Goal: Complete application form: Complete application form

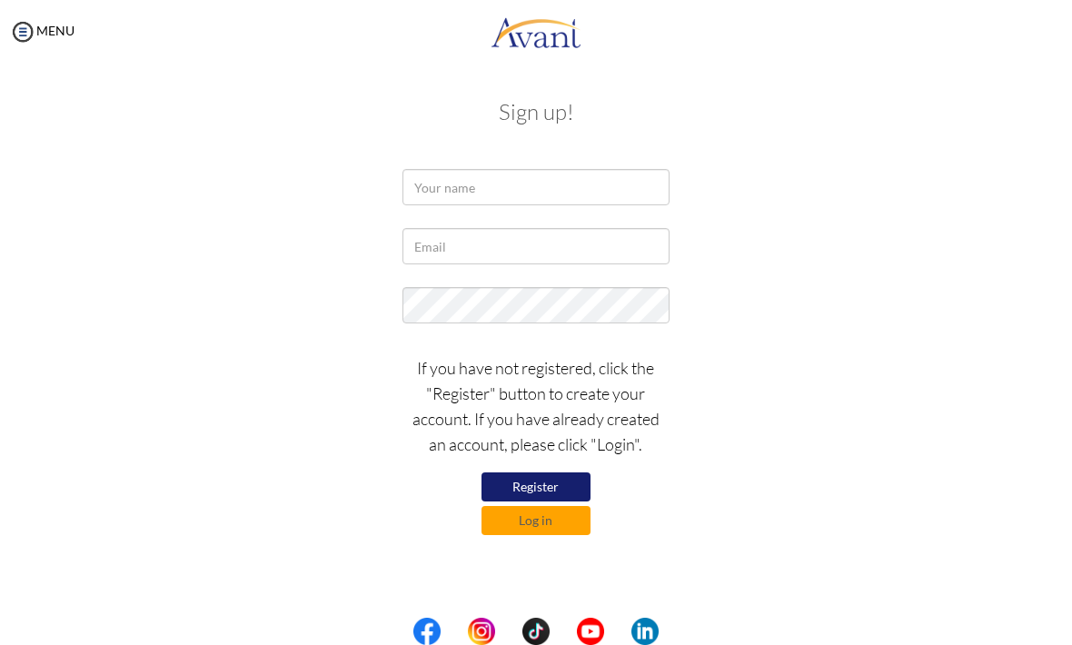
click at [504, 477] on button "Register" at bounding box center [536, 487] width 109 height 29
click at [434, 183] on input "text" at bounding box center [536, 187] width 266 height 36
type input "Rayzel"
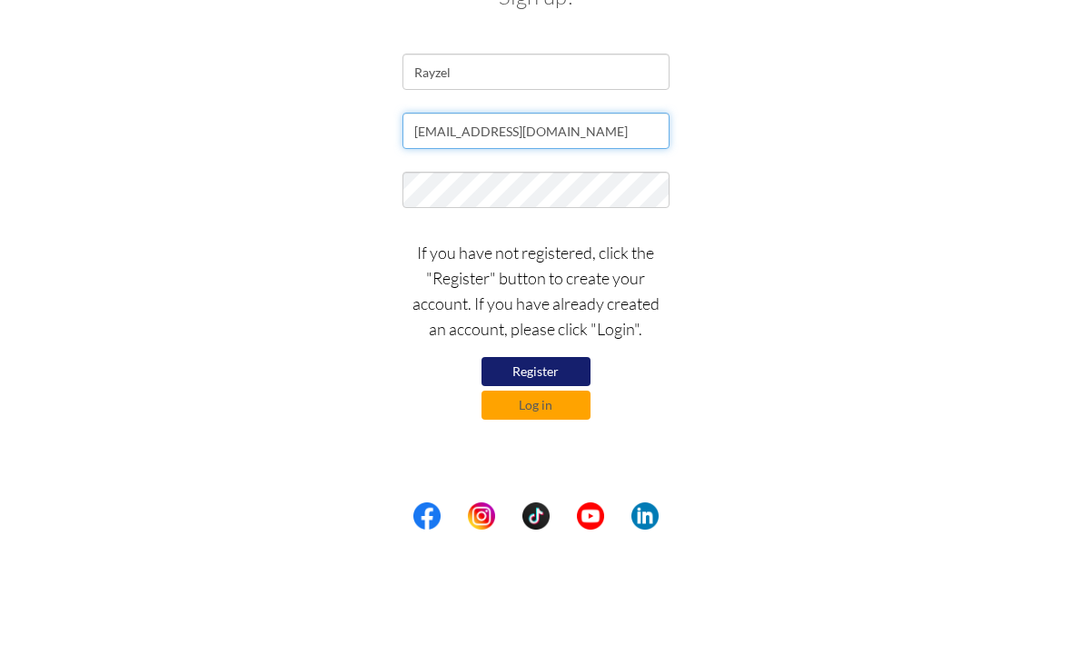
click at [468, 228] on input "rayzelcarmamihan.rc@gmail.com" at bounding box center [536, 246] width 266 height 36
click at [484, 228] on input "rayzelcaramamihan.rc@gmail.com" at bounding box center [536, 246] width 266 height 36
click at [485, 228] on input "rayzelcaramamihan.rc@gmail.com" at bounding box center [536, 246] width 266 height 36
type input "rayzelcaramihan.rc@gmail.com"
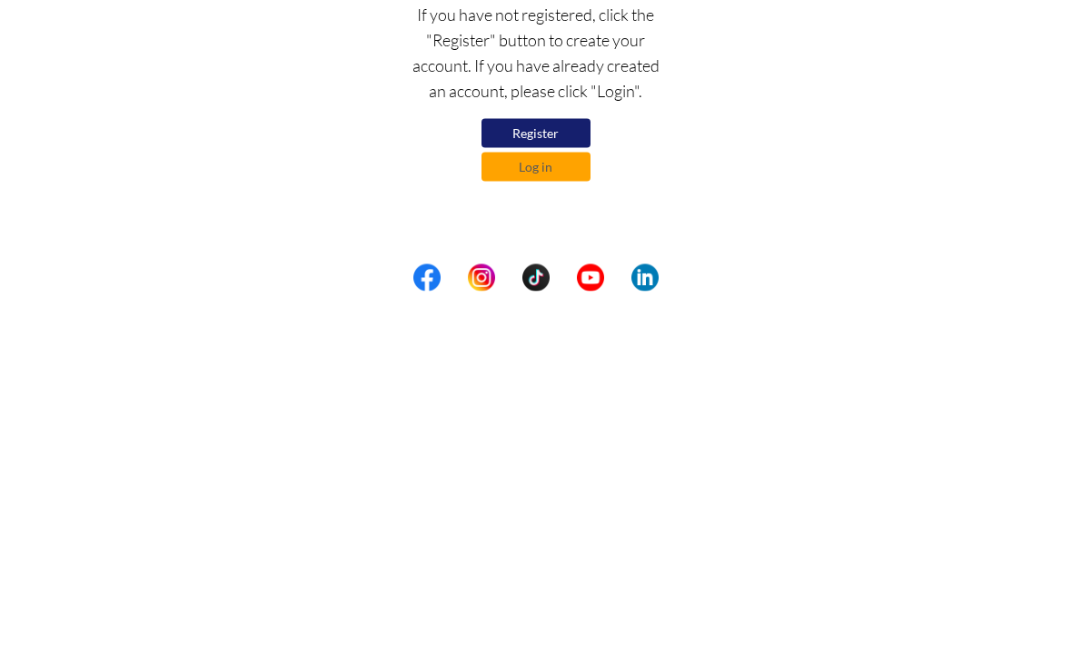
click at [505, 473] on button "Register" at bounding box center [536, 487] width 109 height 29
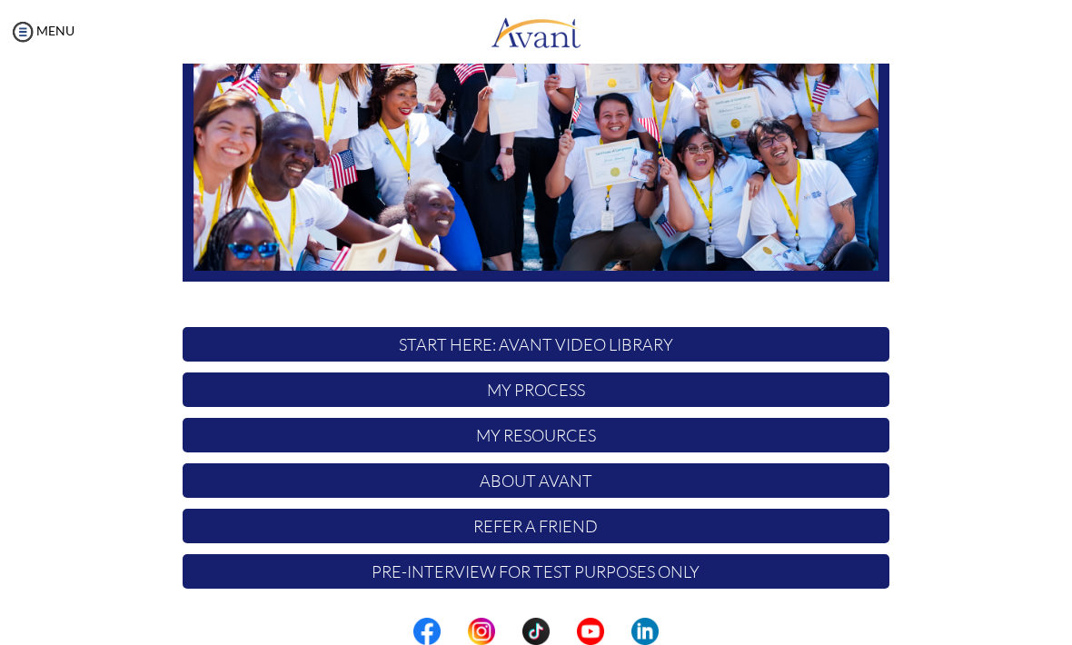
scroll to position [279, 0]
click at [477, 394] on p "My Process" at bounding box center [536, 390] width 707 height 35
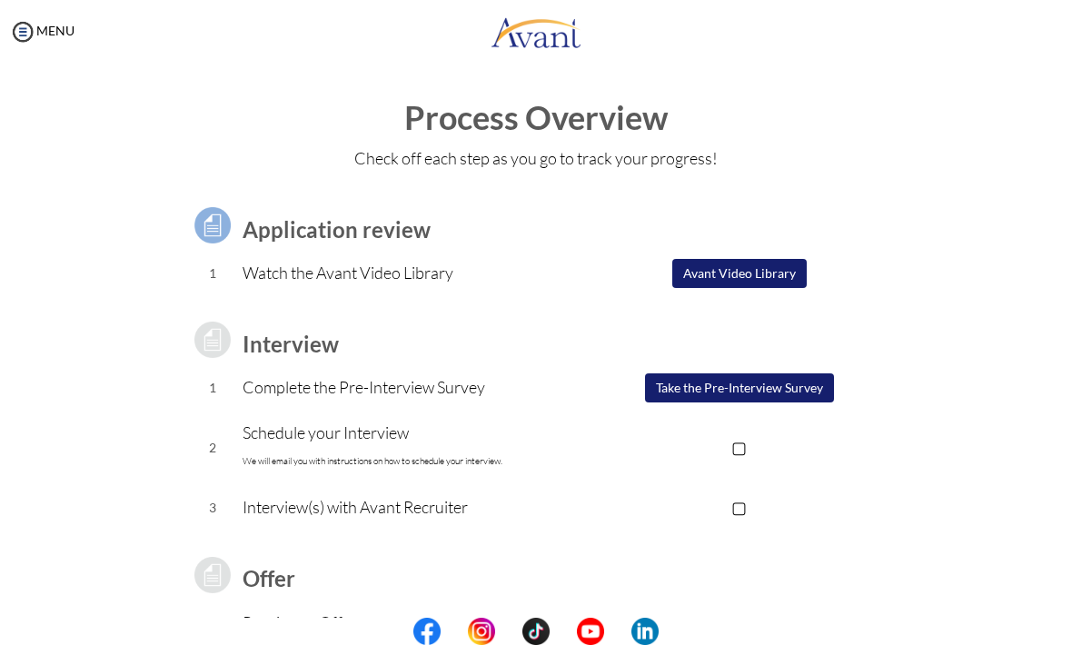
click at [672, 388] on button "Take the Pre-Interview Survey" at bounding box center [739, 387] width 189 height 29
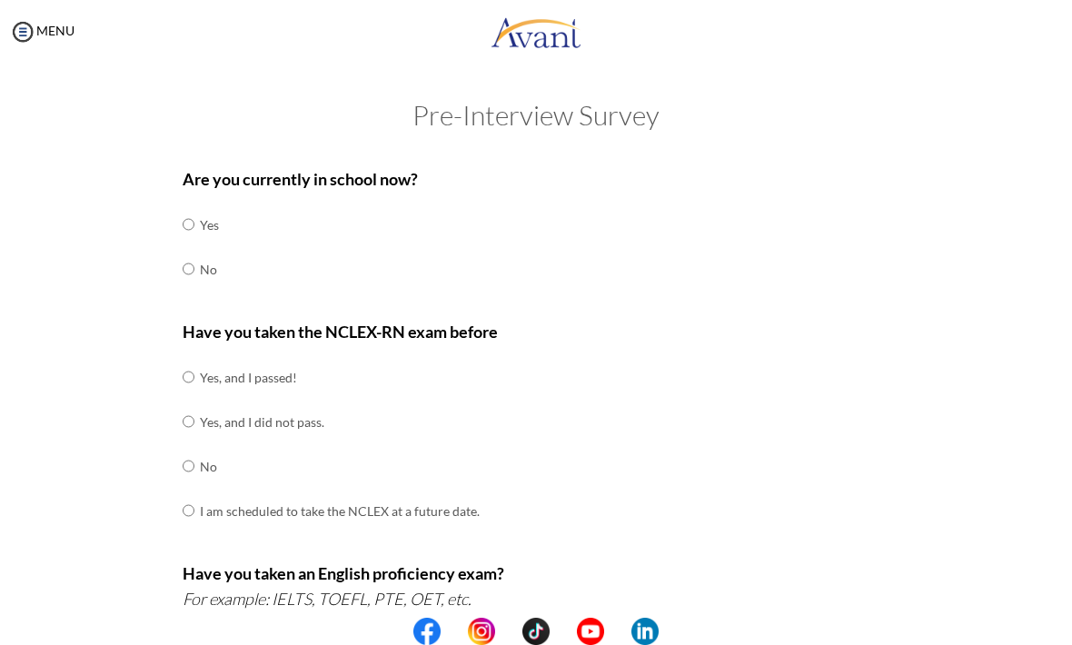
click at [196, 296] on div "Are you currently in school now? Yes No" at bounding box center [536, 238] width 707 height 144
click at [184, 243] on input "radio" at bounding box center [189, 224] width 12 height 36
radio input "true"
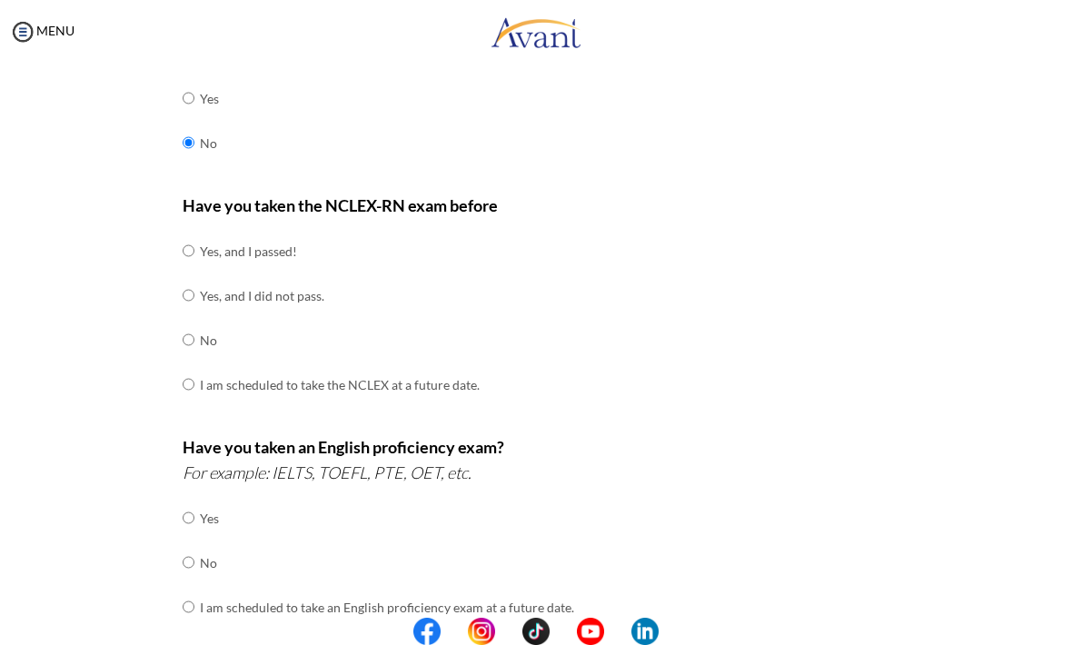
scroll to position [138, 0]
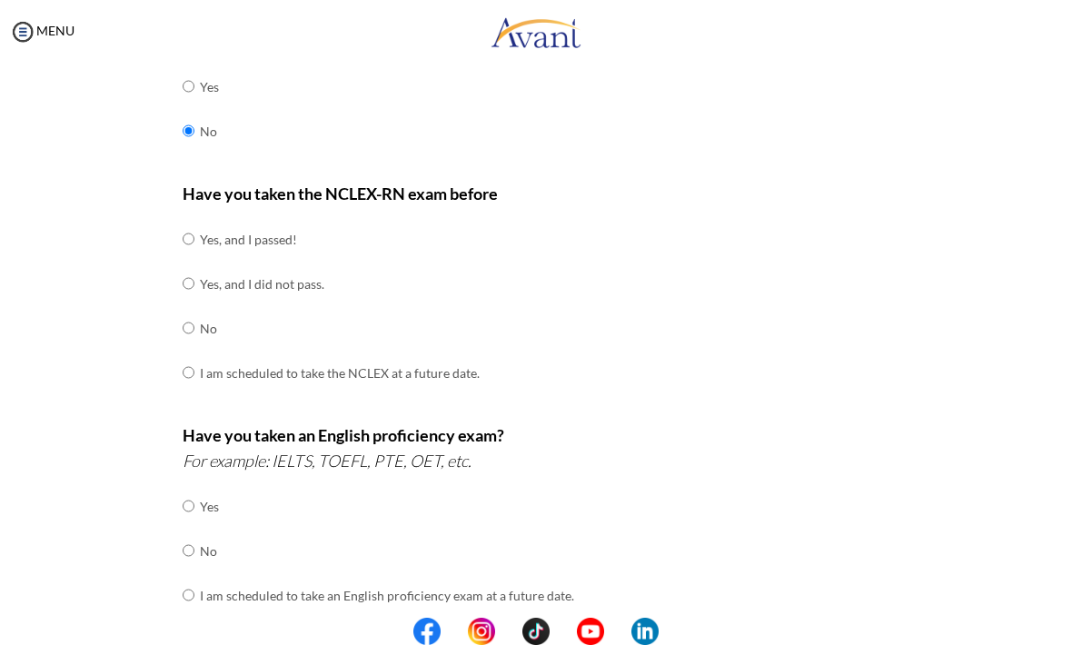
click at [184, 257] on input "radio" at bounding box center [189, 239] width 12 height 36
radio input "true"
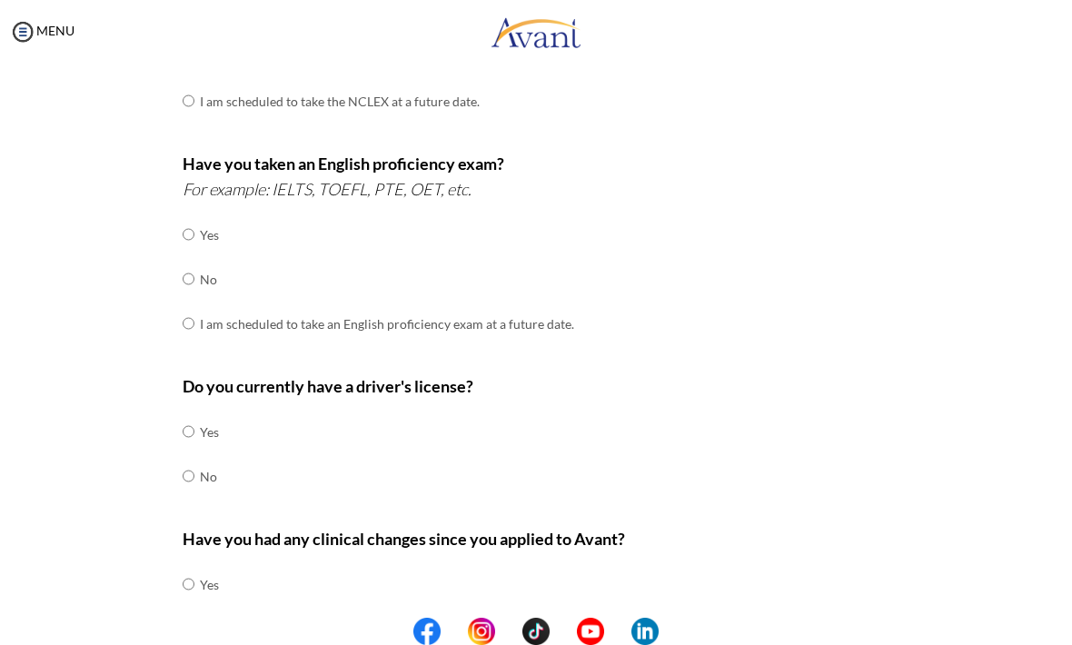
scroll to position [391, 0]
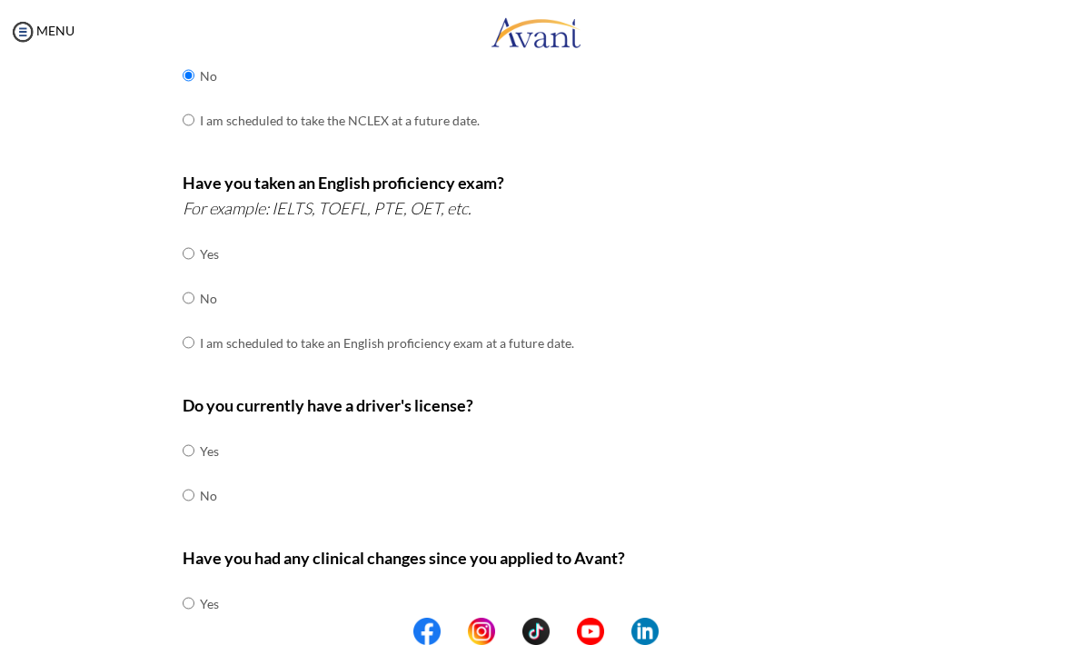
click at [184, 272] on input "radio" at bounding box center [189, 253] width 12 height 36
radio input "true"
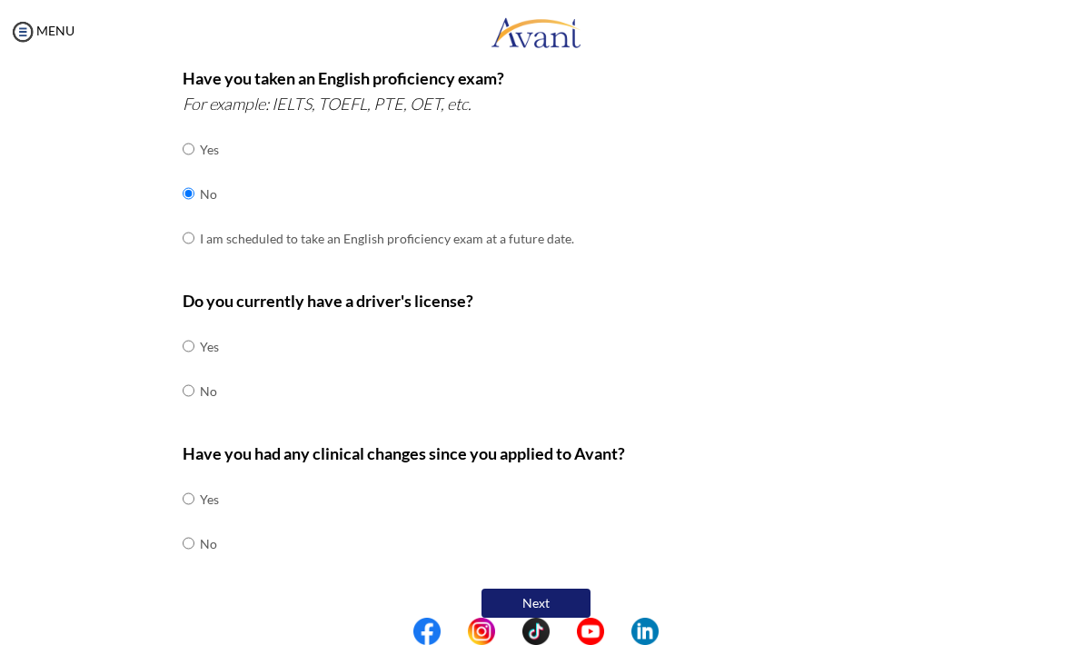
scroll to position [494, 0]
click at [183, 365] on input "radio" at bounding box center [189, 347] width 12 height 36
radio input "true"
click at [189, 518] on input "radio" at bounding box center [189, 500] width 12 height 36
radio input "true"
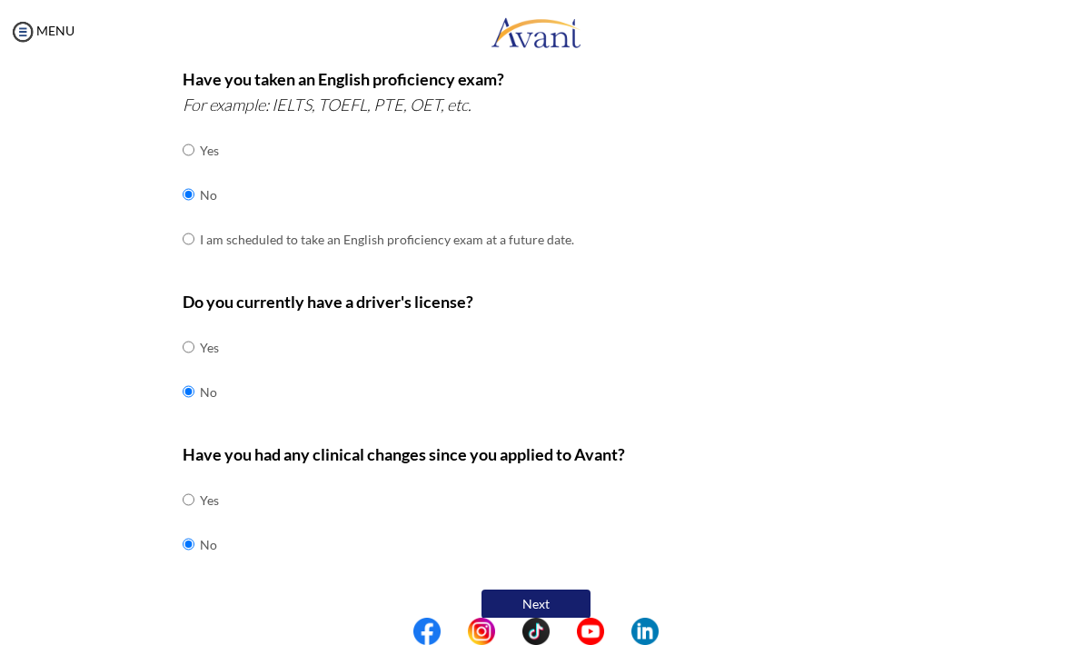
click at [512, 590] on button "Next" at bounding box center [536, 604] width 109 height 29
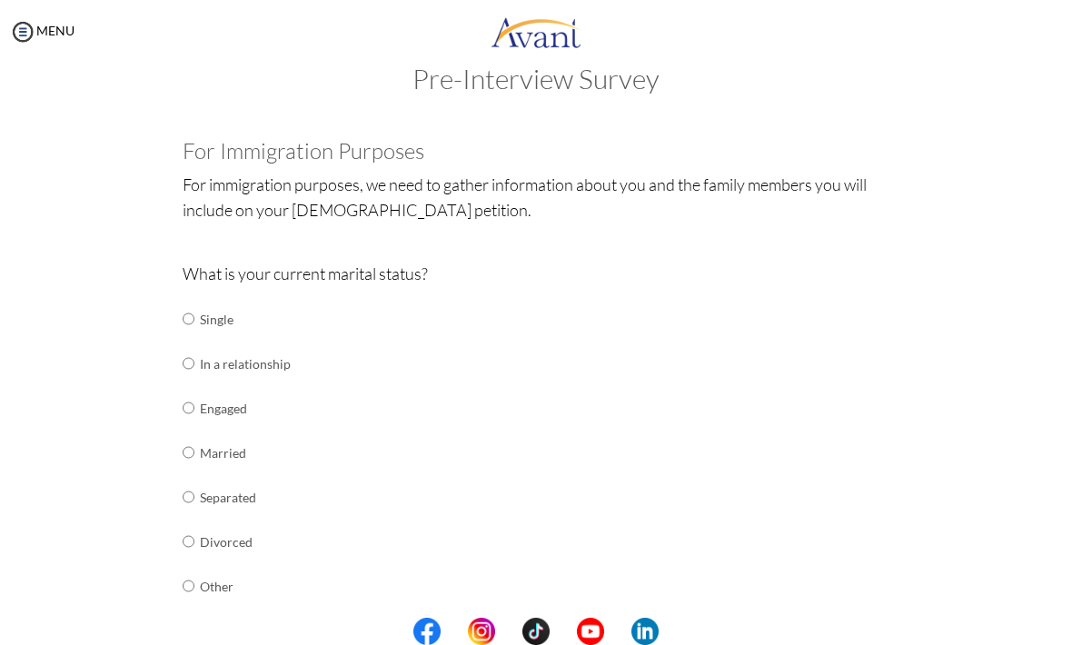
click at [183, 319] on input "radio" at bounding box center [189, 319] width 12 height 36
radio input "true"
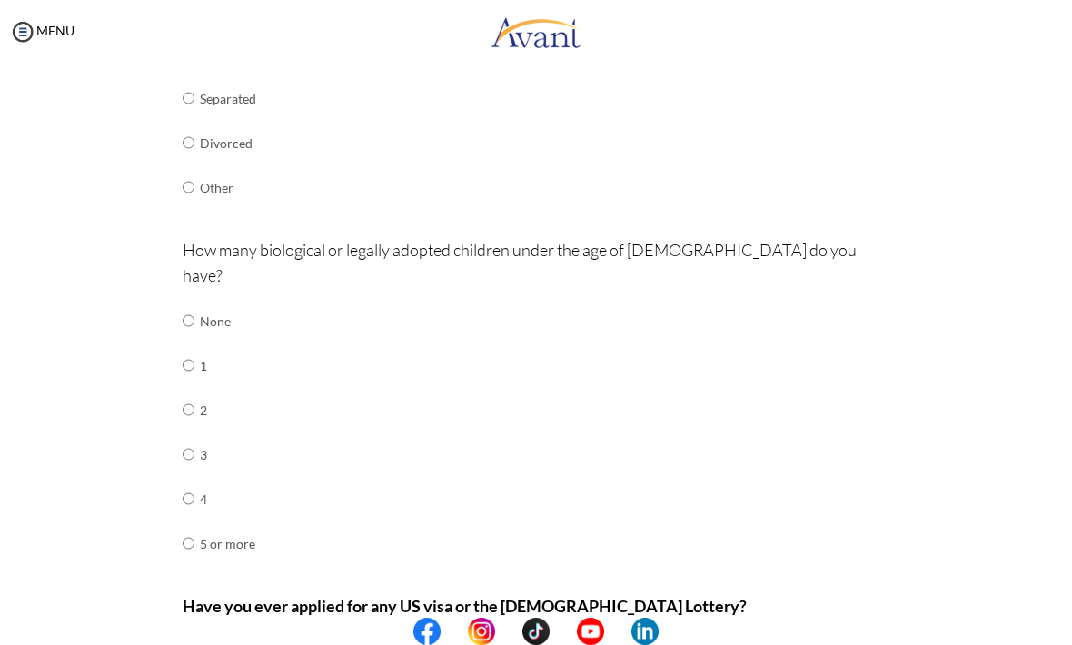
scroll to position [471, 0]
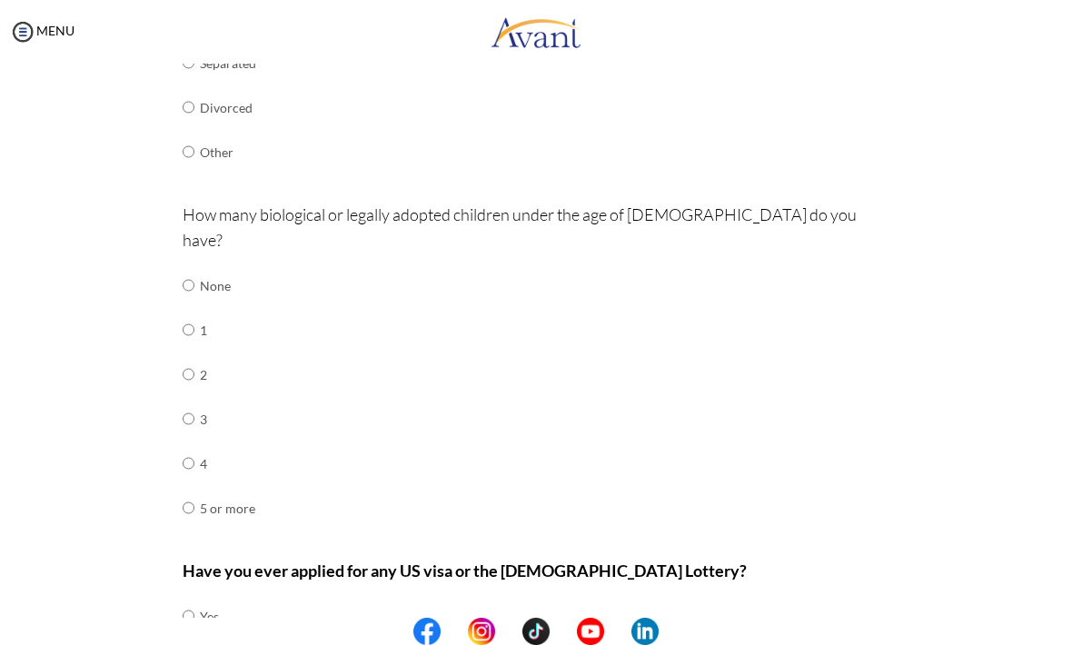
click at [184, 267] on input "radio" at bounding box center [189, 285] width 12 height 36
radio input "true"
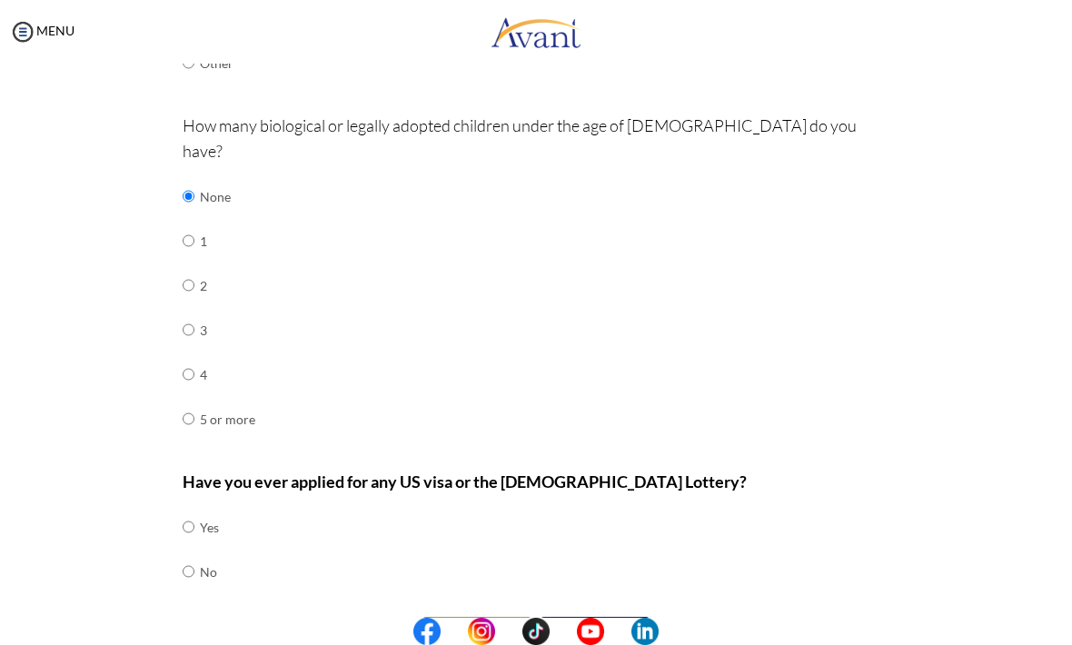
scroll to position [558, 0]
click at [183, 528] on input "radio" at bounding box center [189, 529] width 12 height 36
radio input "true"
click at [571, 619] on button "Next" at bounding box center [595, 633] width 109 height 29
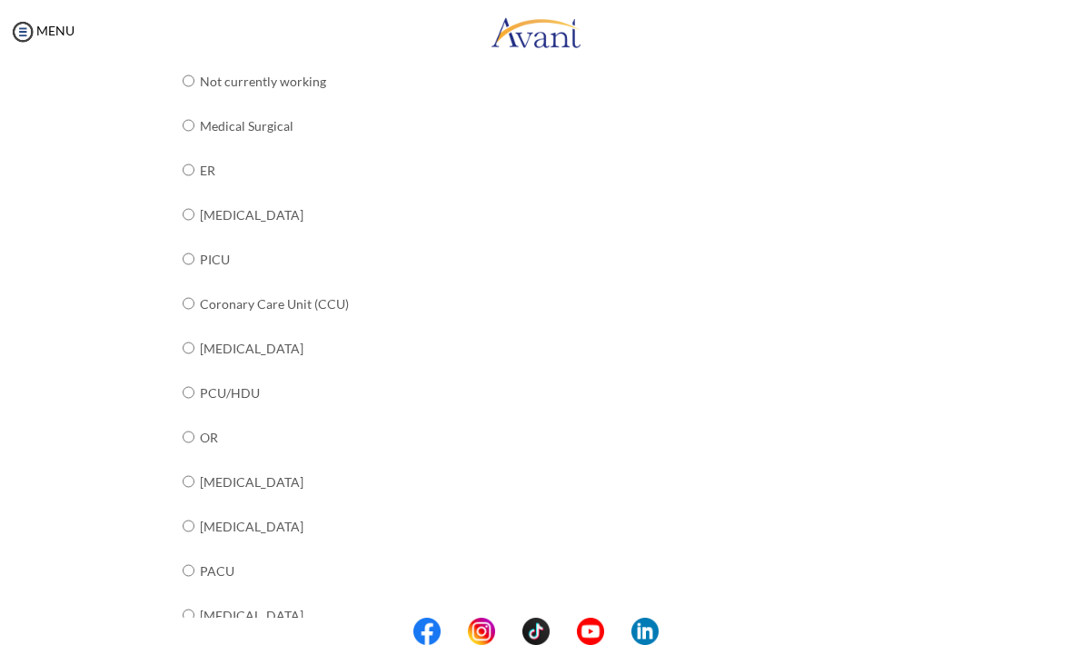
click at [186, 99] on input "radio" at bounding box center [189, 81] width 12 height 36
radio input "true"
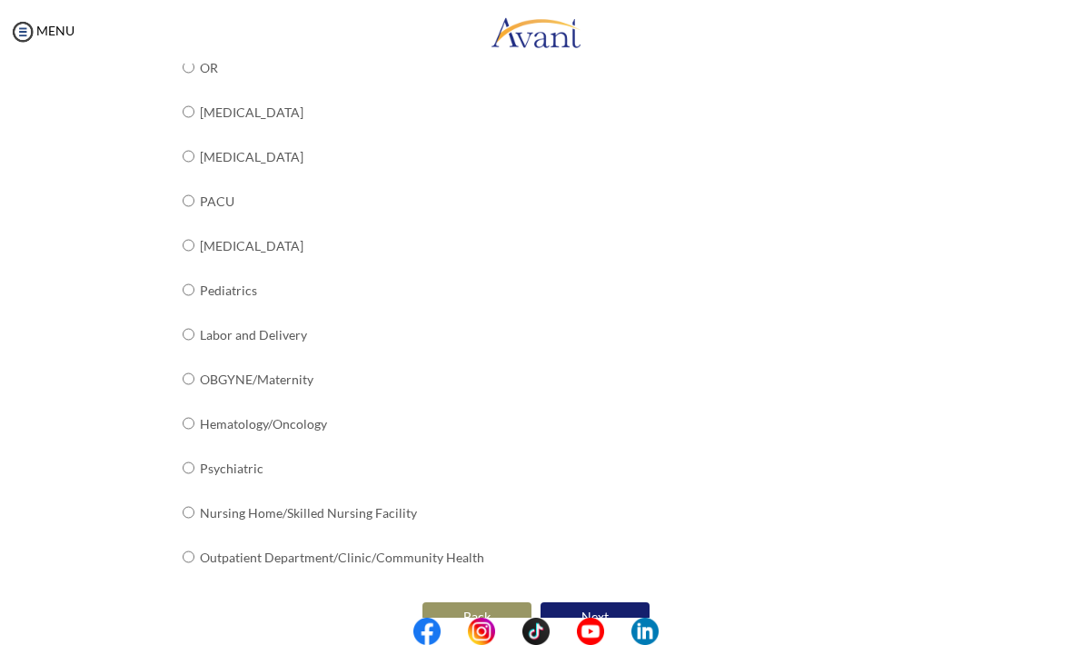
click at [582, 602] on button "Next" at bounding box center [595, 616] width 109 height 29
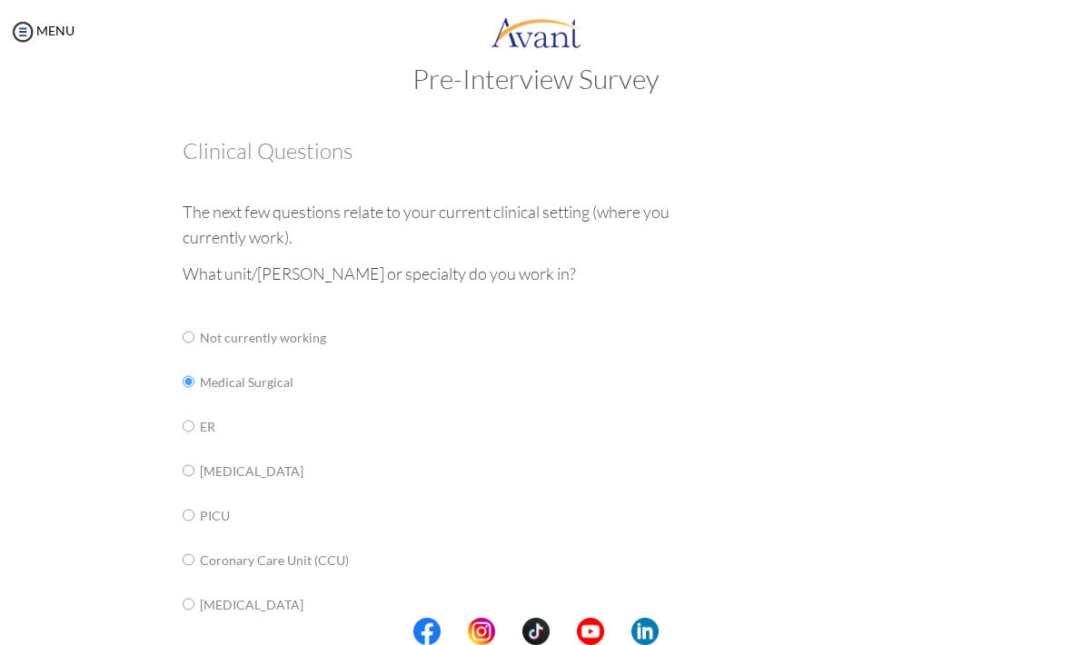
scroll to position [5, 0]
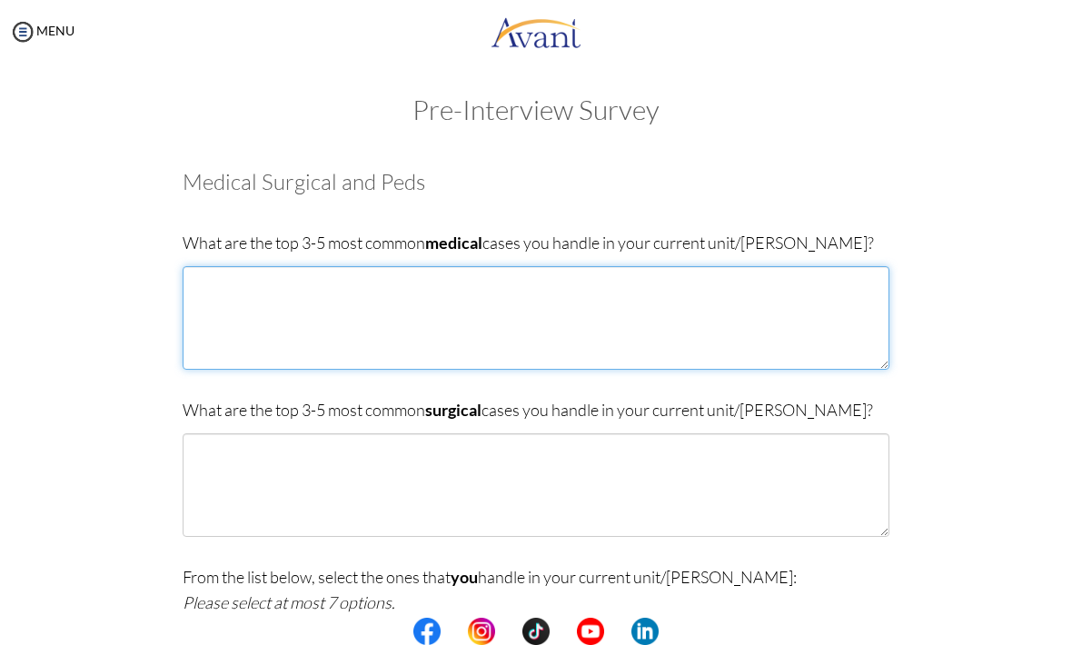
click at [230, 299] on textarea at bounding box center [536, 318] width 707 height 104
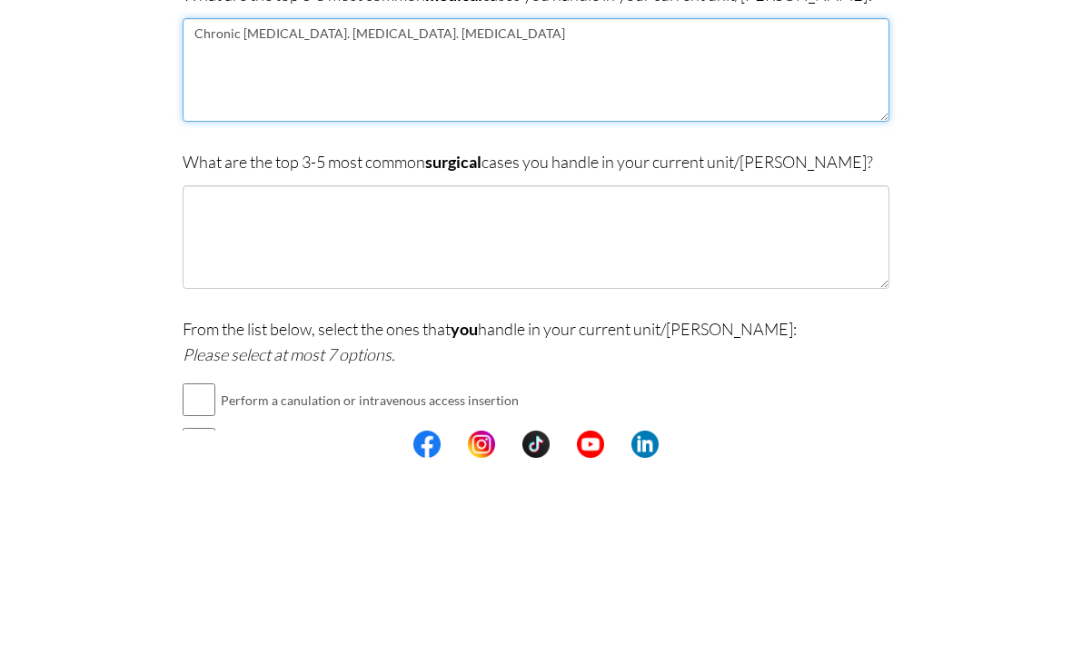
scroll to position [67, 0]
type textarea "Chronic Kidney Failure. Hypertension. Type 2 Diabetes"
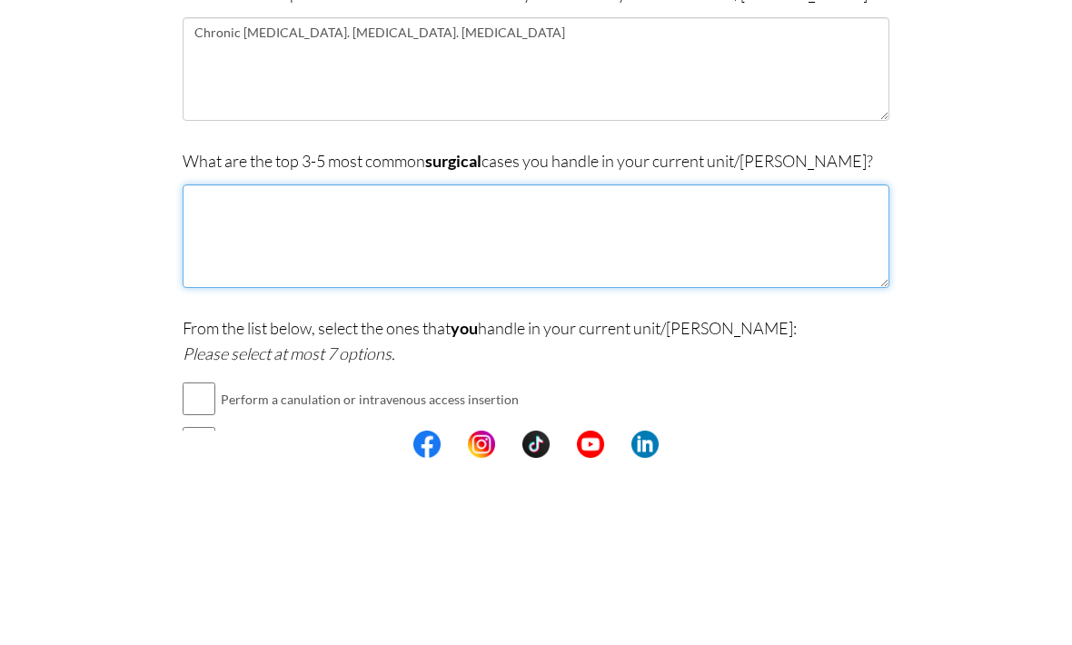
click at [208, 372] on textarea at bounding box center [536, 424] width 707 height 104
type textarea "L"
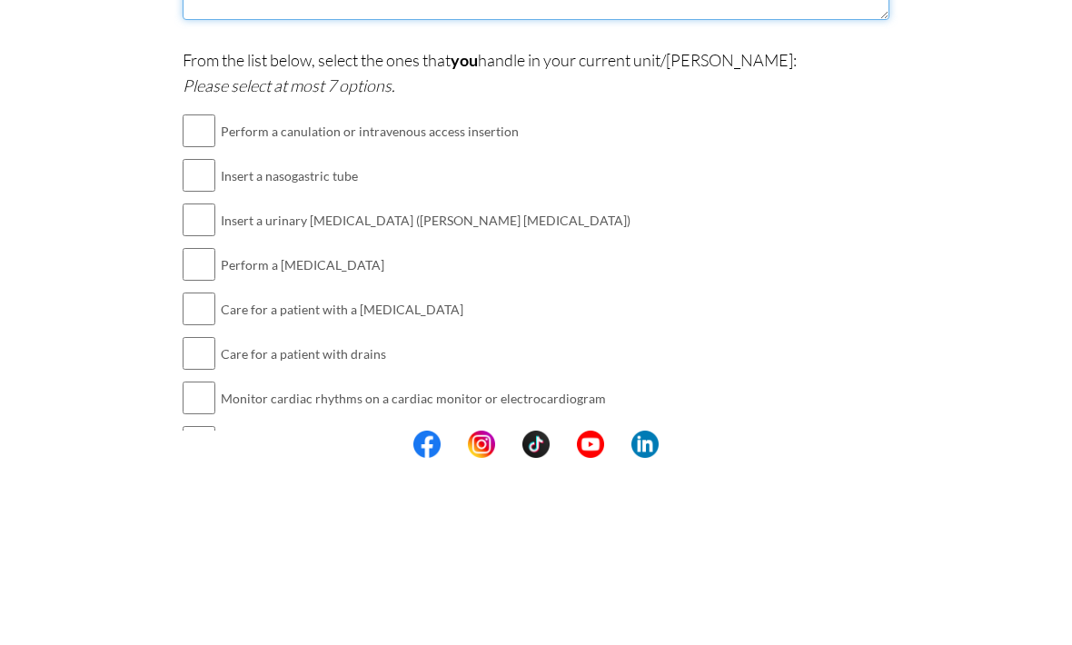
scroll to position [338, 0]
type textarea "Appendectomy.Laparoscopic Cholecystectomy."
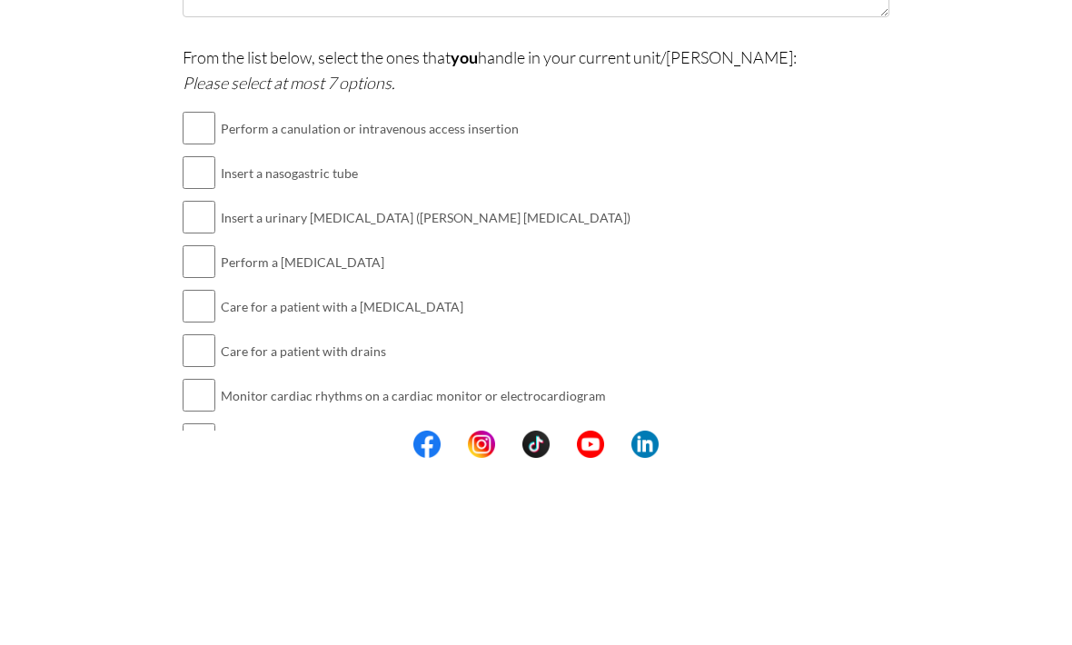
click at [67, 124] on div "Pre-Interview Survey Are you currently in school now? Yes No Have you taken the…" at bounding box center [536, 279] width 1036 height 1035
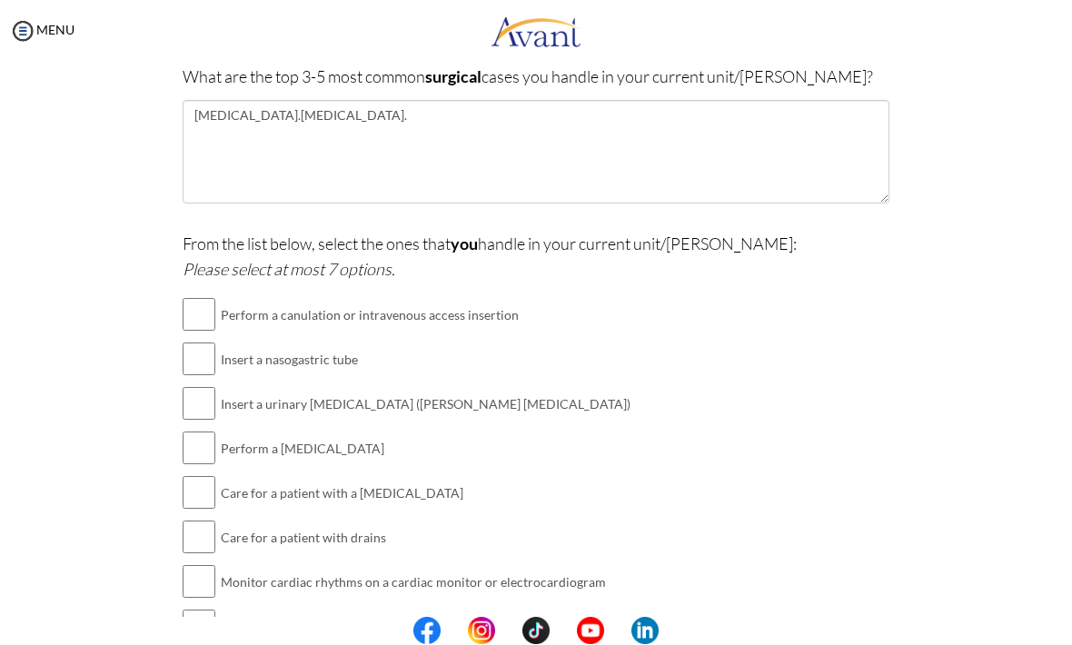
click at [186, 313] on input "checkbox" at bounding box center [199, 315] width 33 height 36
checkbox input "true"
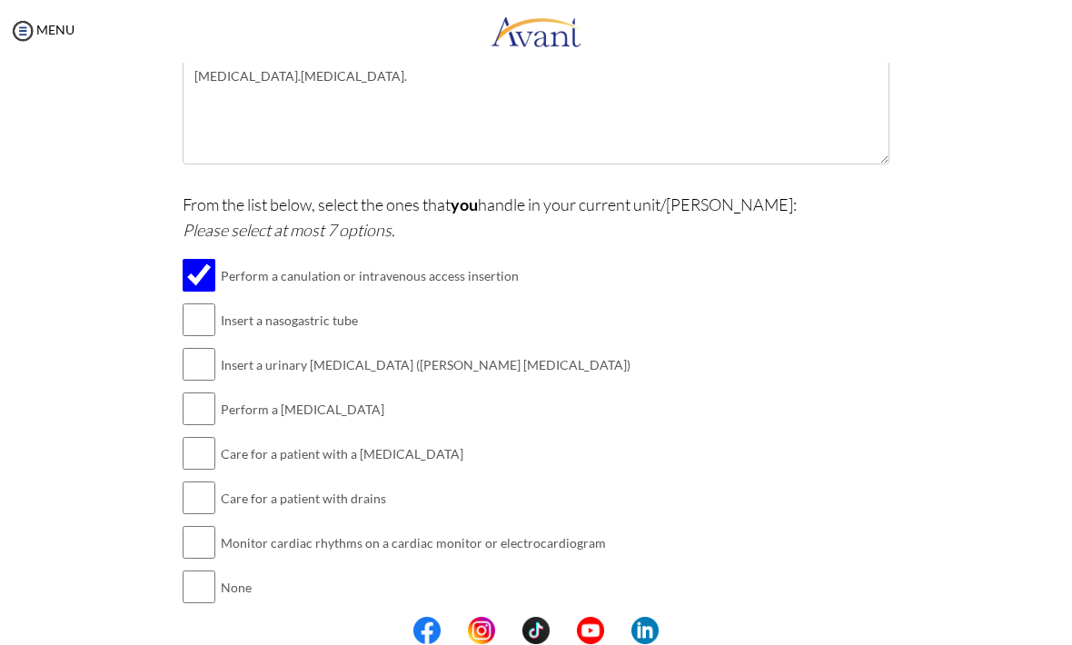
scroll to position [405, 0]
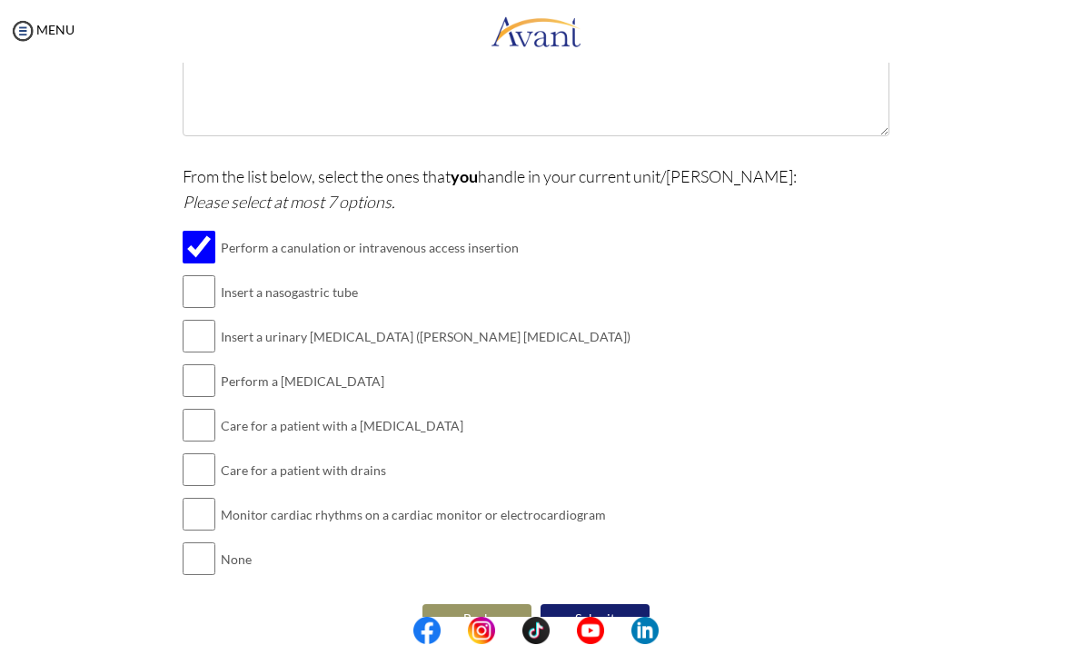
click at [196, 370] on input "checkbox" at bounding box center [199, 381] width 33 height 36
checkbox input "true"
click at [188, 418] on input "checkbox" at bounding box center [199, 426] width 33 height 36
checkbox input "true"
click at [191, 462] on input "checkbox" at bounding box center [199, 471] width 33 height 36
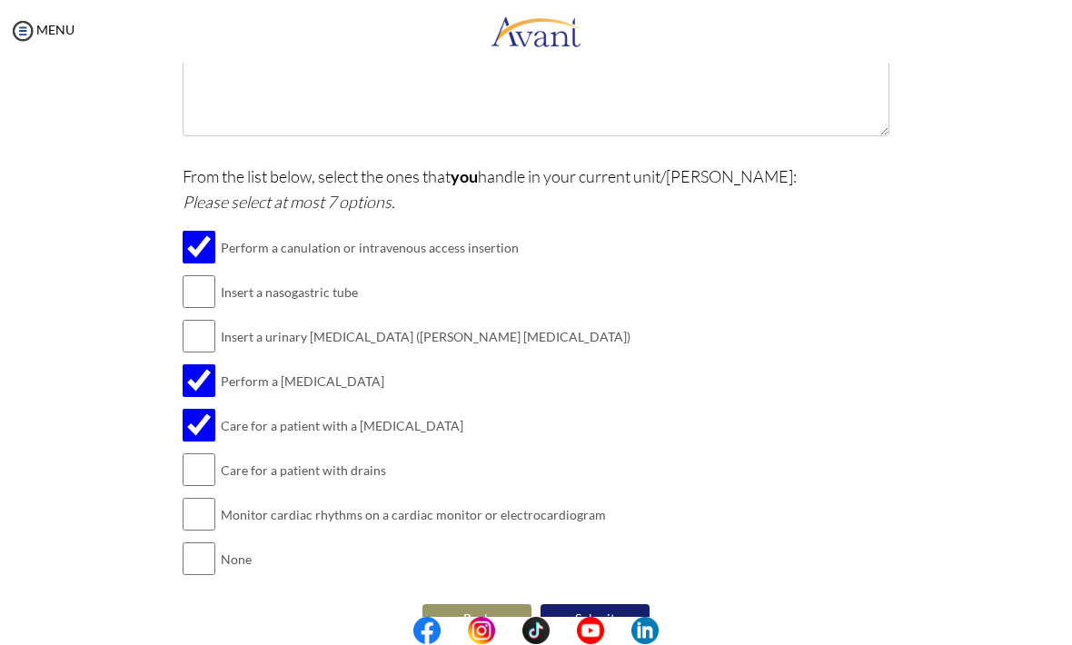
checkbox input "true"
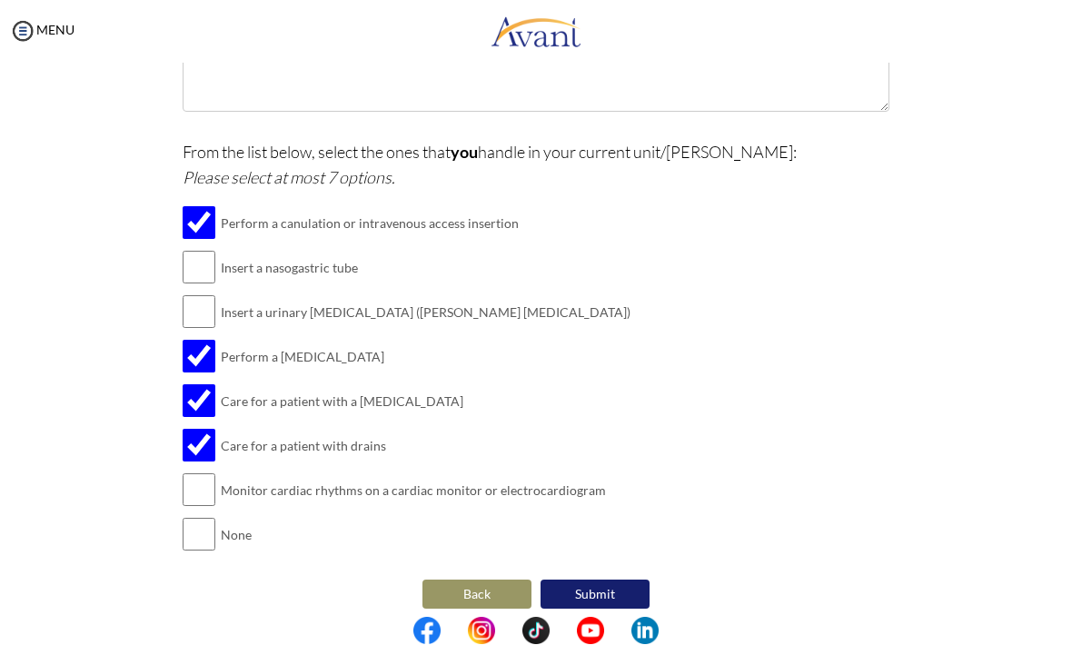
scroll to position [430, 0]
click at [627, 587] on button "Submit" at bounding box center [595, 595] width 109 height 29
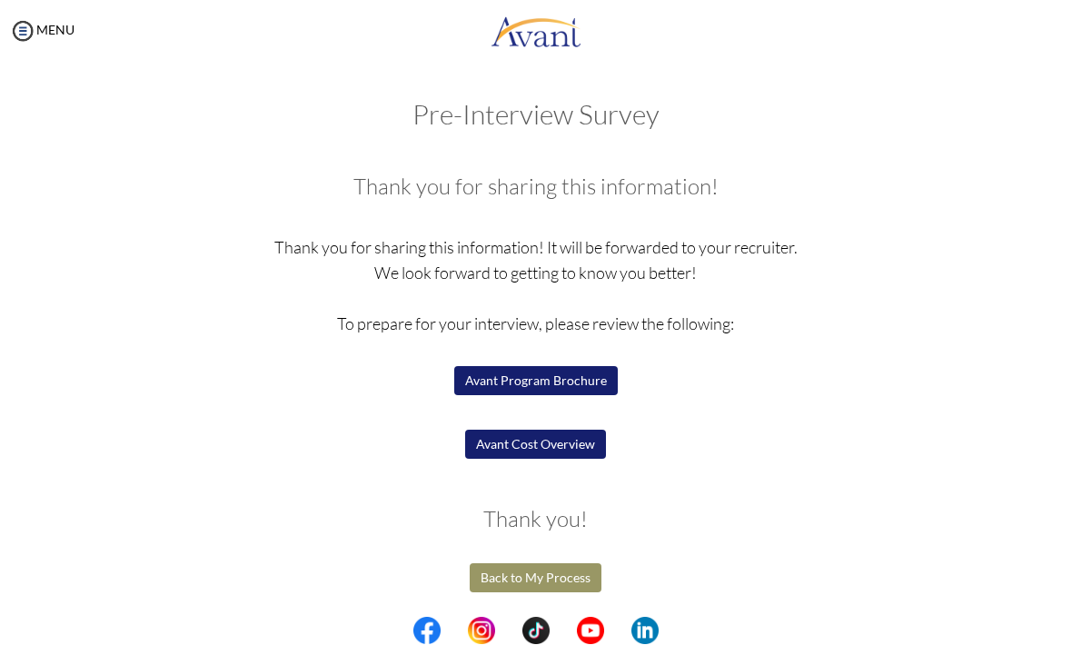
click at [486, 391] on button "Avant Program Brochure" at bounding box center [536, 381] width 164 height 29
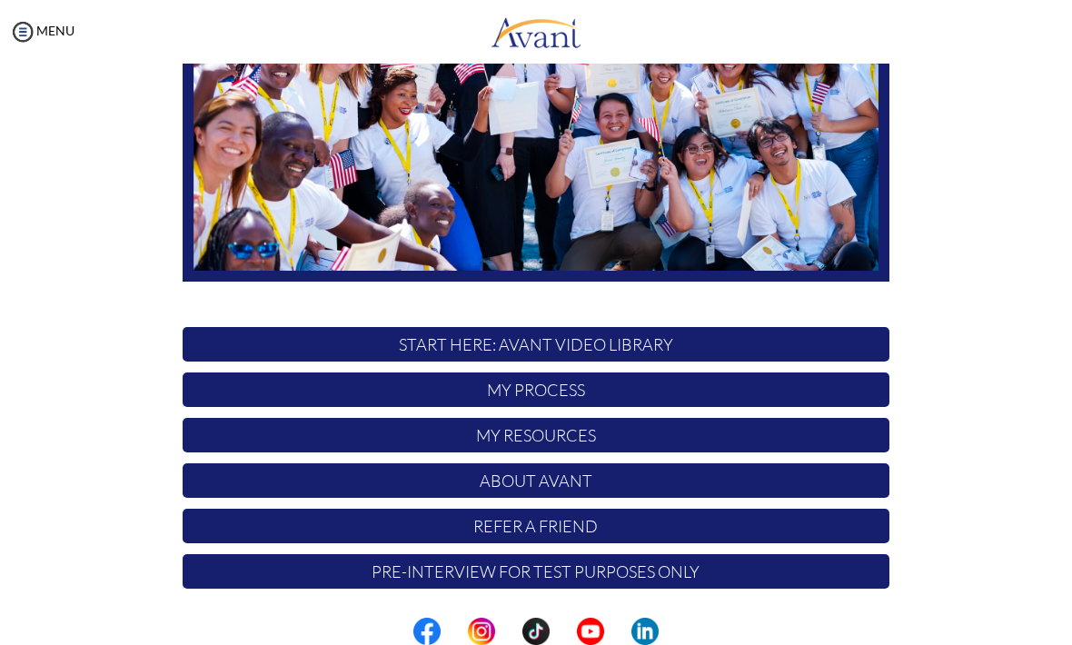
scroll to position [279, 0]
click at [862, 567] on p "Pre-Interview for test purposes only" at bounding box center [536, 571] width 707 height 35
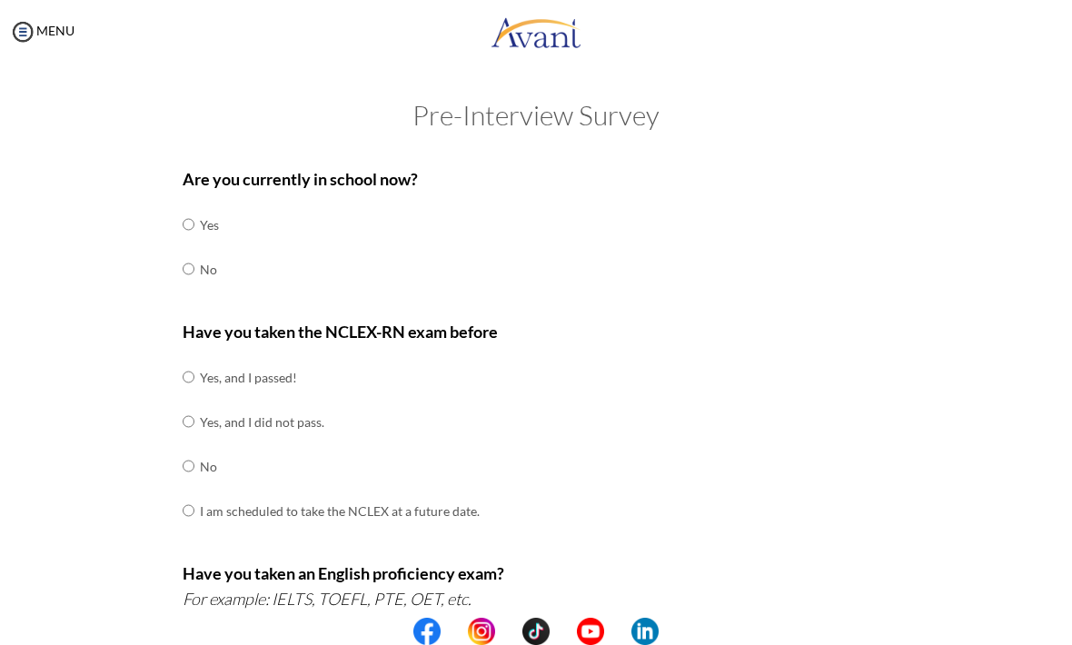
scroll to position [0, 0]
